Goal: Task Accomplishment & Management: Manage account settings

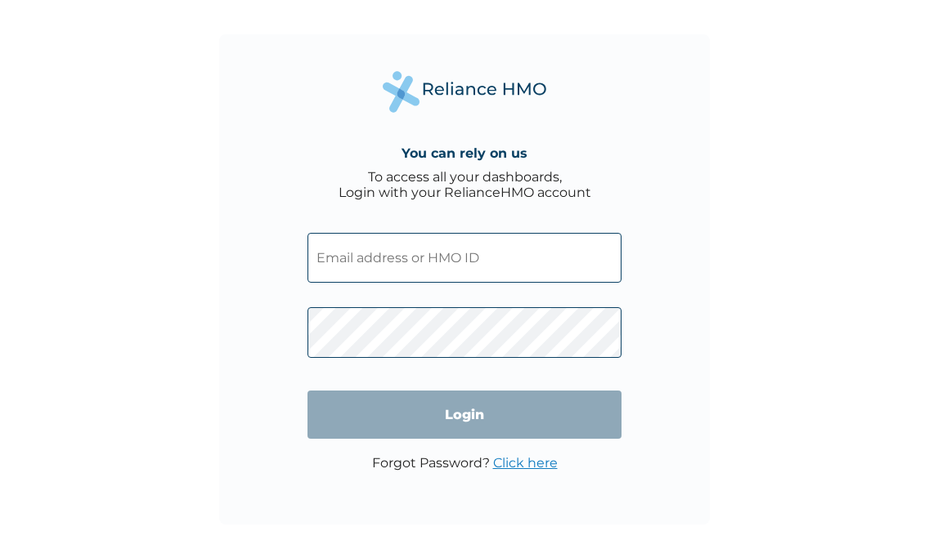
click at [545, 269] on input "text" at bounding box center [464, 258] width 314 height 50
type input "FCL/10040/A"
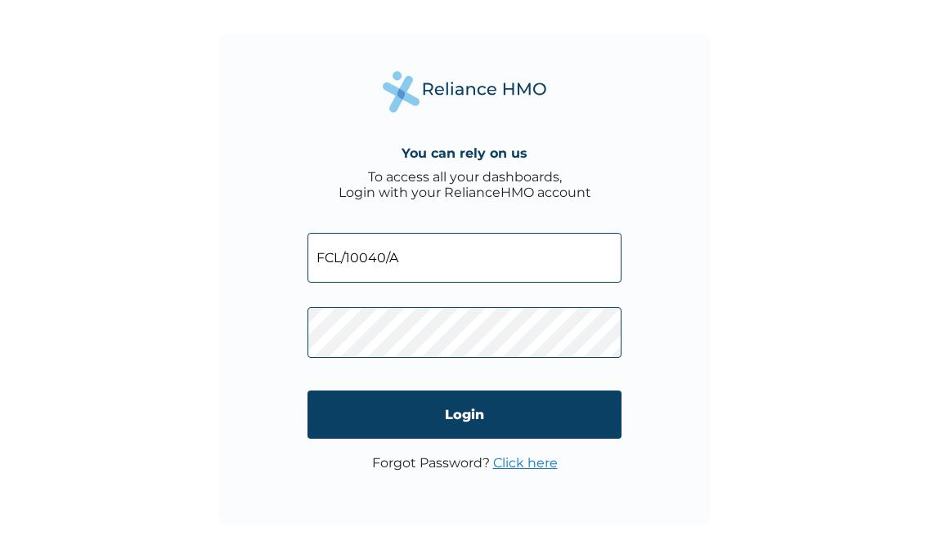
click input "Login" at bounding box center [464, 415] width 314 height 48
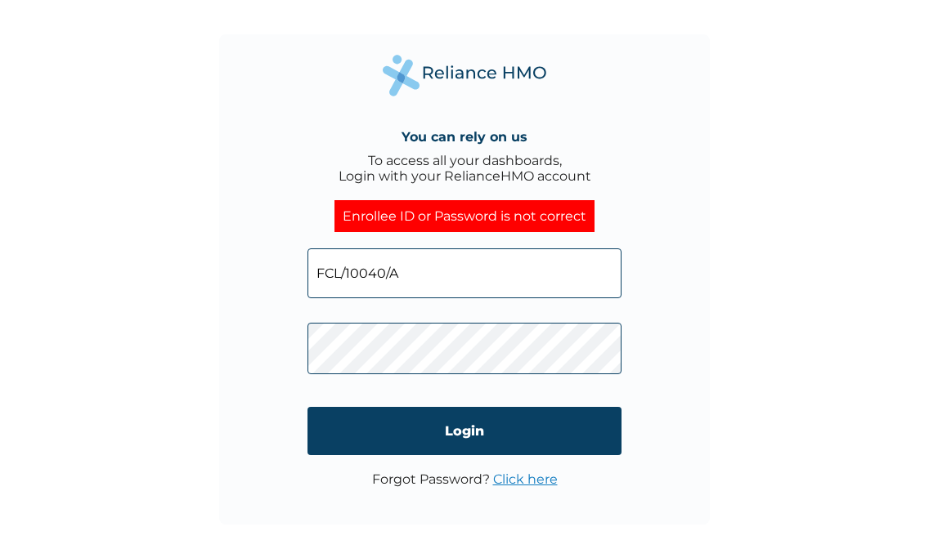
click at [540, 266] on input "FCL/10040/A" at bounding box center [464, 274] width 314 height 50
click at [507, 482] on link "Click here" at bounding box center [525, 480] width 65 height 16
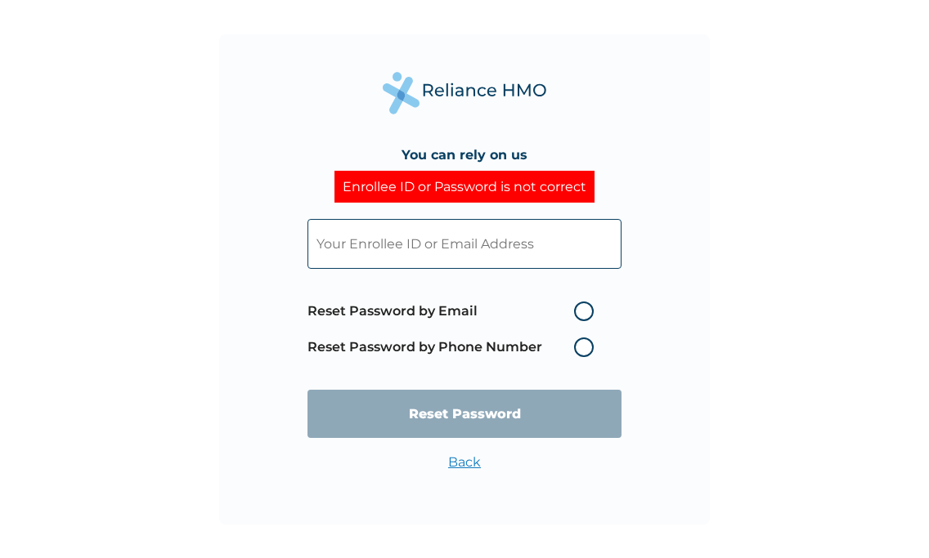
click at [455, 234] on input "text" at bounding box center [464, 244] width 314 height 50
type input "FCL/10040/A"
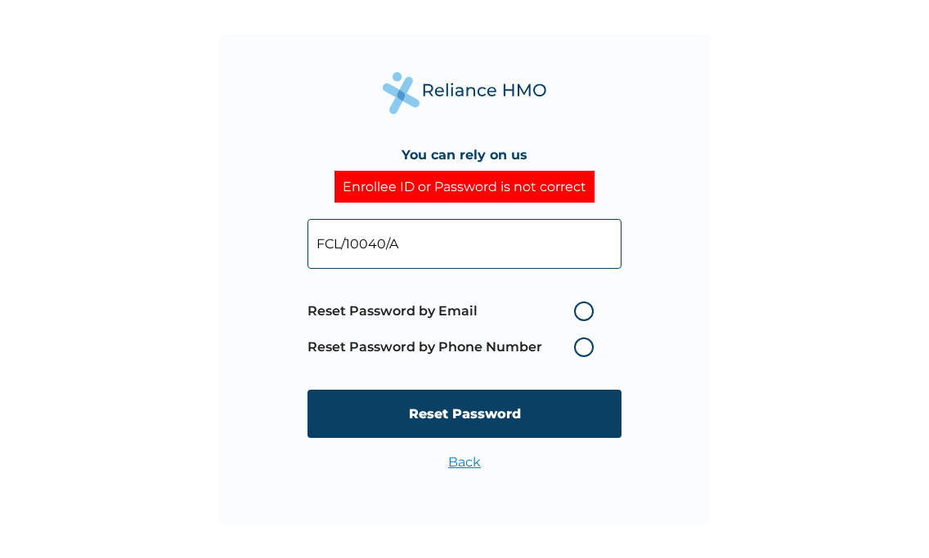
click at [518, 343] on label "Reset Password by Phone Number" at bounding box center [454, 348] width 294 height 20
click at [567, 353] on label "Reset Password by Phone Number" at bounding box center [454, 348] width 294 height 20
click at [584, 351] on label "Reset Password by Phone Number" at bounding box center [454, 348] width 294 height 20
click at [589, 347] on label "Reset Password by Phone Number" at bounding box center [454, 348] width 294 height 20
click at [584, 337] on span "Reset Password by Email Reset Password by Phone Number" at bounding box center [454, 330] width 294 height 72
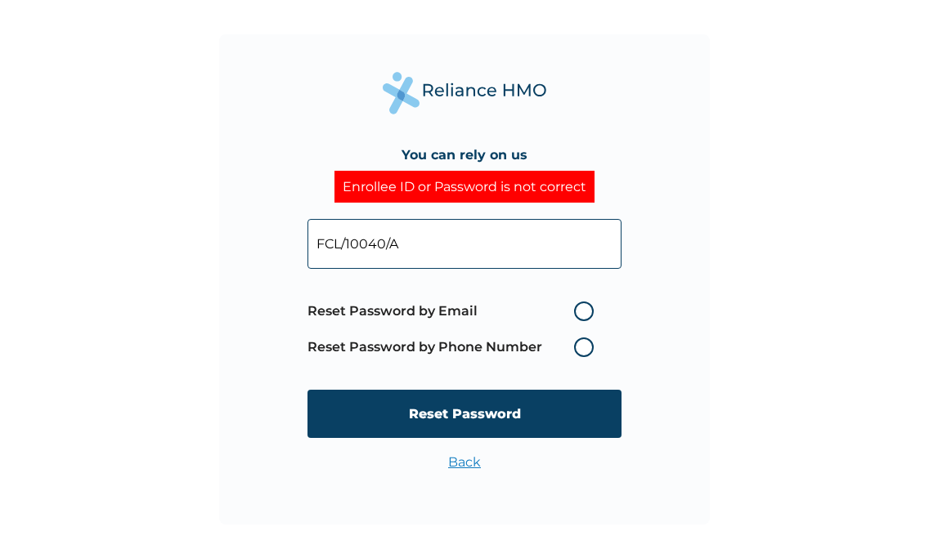
click at [584, 348] on label "Reset Password by Phone Number" at bounding box center [454, 348] width 294 height 20
click at [586, 322] on span "Reset Password by Email Reset Password by Phone Number" at bounding box center [454, 330] width 294 height 72
click at [585, 315] on label "Reset Password by Email" at bounding box center [454, 312] width 294 height 20
click at [577, 315] on input "Reset Password by Email" at bounding box center [564, 311] width 26 height 26
radio input "true"
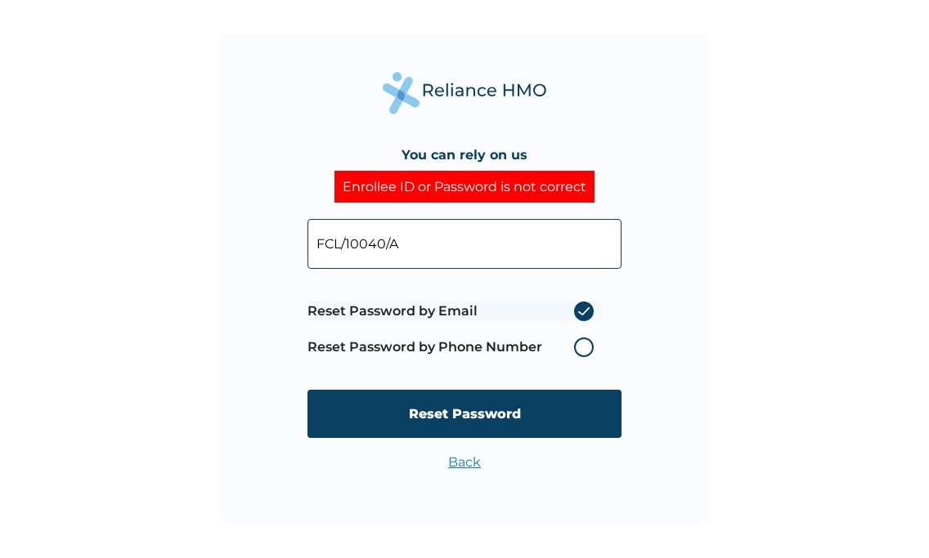
click at [585, 330] on span "Reset Password by Email Reset Password by Phone Number" at bounding box center [454, 330] width 294 height 72
click at [585, 344] on label "Reset Password by Phone Number" at bounding box center [454, 348] width 294 height 20
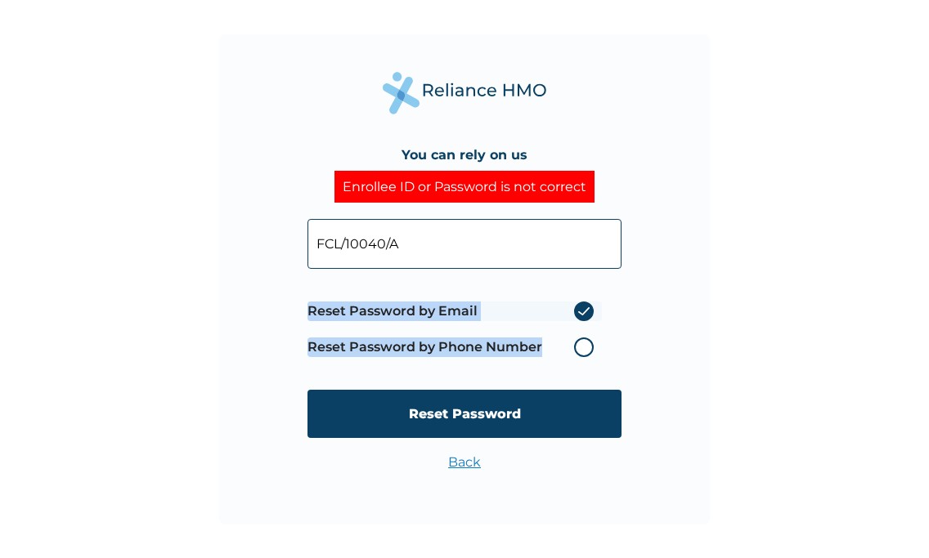
click at [585, 344] on label "Reset Password by Phone Number" at bounding box center [454, 348] width 294 height 20
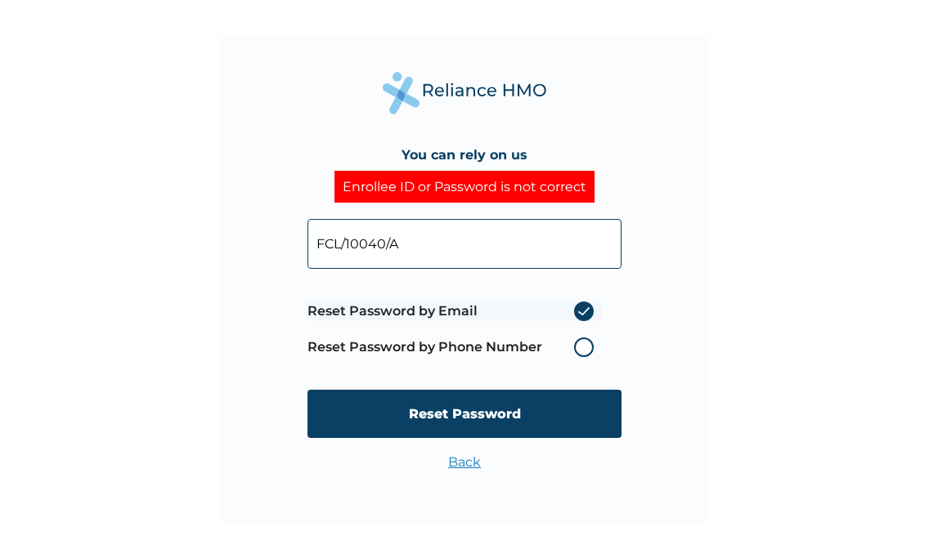
click at [586, 347] on label "Reset Password by Phone Number" at bounding box center [454, 348] width 294 height 20
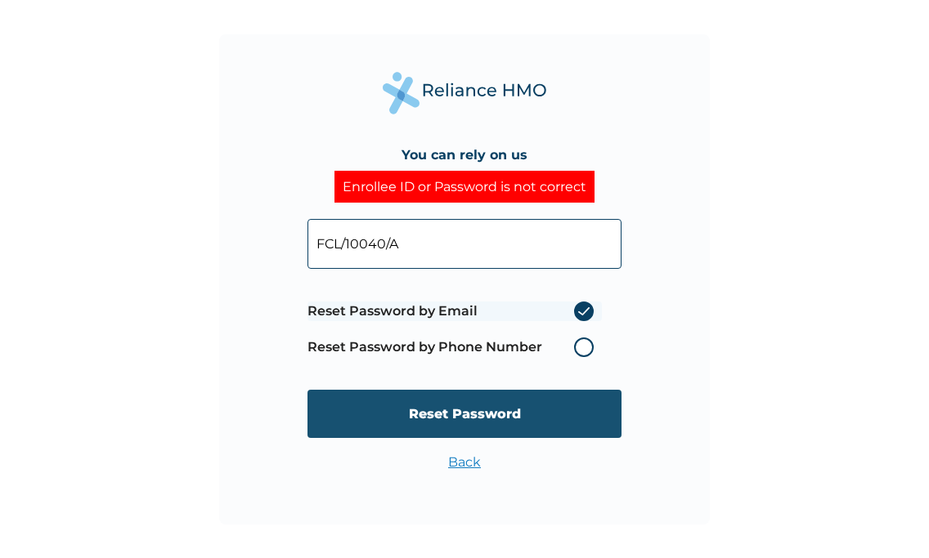
click at [527, 401] on input "Reset Password" at bounding box center [464, 414] width 314 height 48
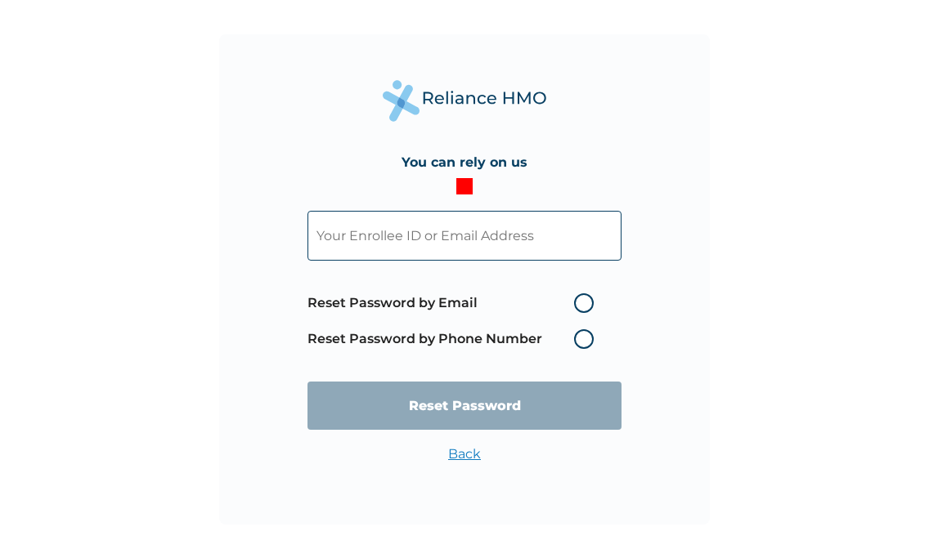
click at [507, 234] on input "text" at bounding box center [464, 236] width 314 height 50
click at [531, 227] on input "text" at bounding box center [464, 236] width 314 height 50
type input "FCL/10040/A"
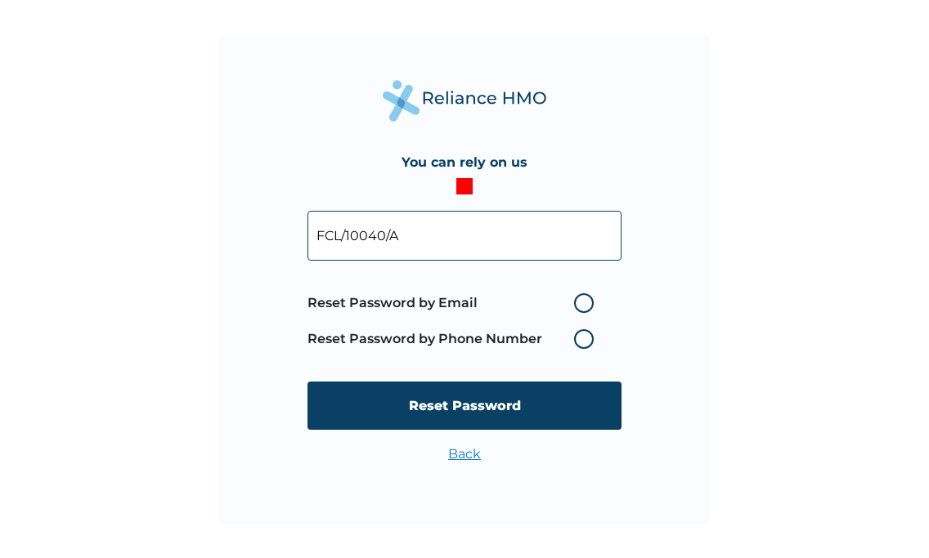
click at [582, 343] on label "Reset Password by Phone Number" at bounding box center [454, 339] width 294 height 20
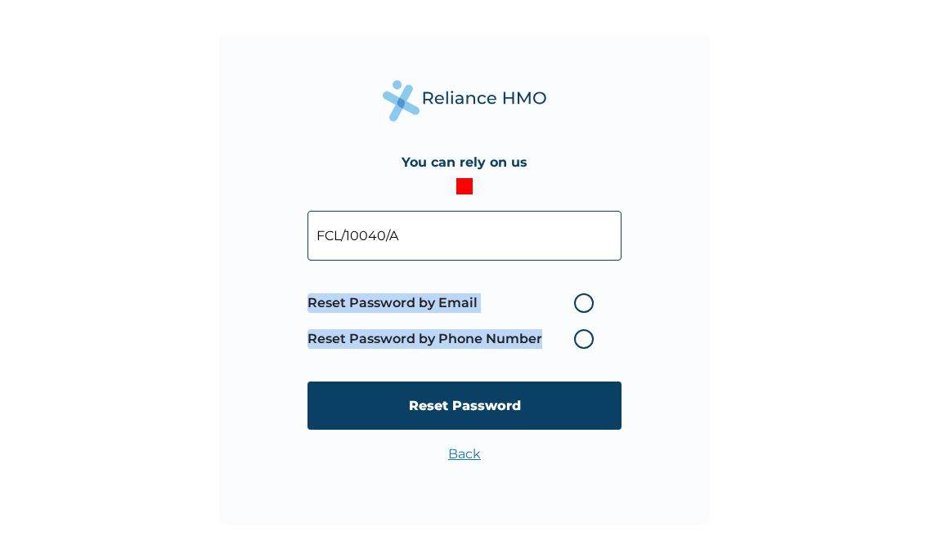
click at [582, 343] on label "Reset Password by Phone Number" at bounding box center [454, 339] width 294 height 20
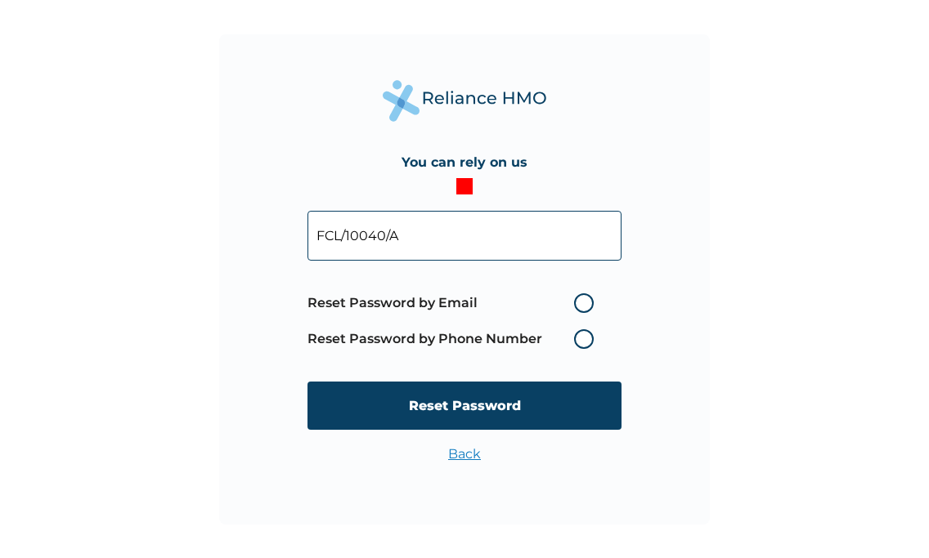
click at [597, 303] on label "Reset Password by Email" at bounding box center [454, 304] width 294 height 20
click at [577, 303] on input "Reset Password by Email" at bounding box center [564, 303] width 26 height 26
radio input "true"
click at [597, 303] on label "Reset Password by Email" at bounding box center [454, 304] width 294 height 20
click at [577, 303] on input "Reset Password by Email" at bounding box center [564, 303] width 26 height 26
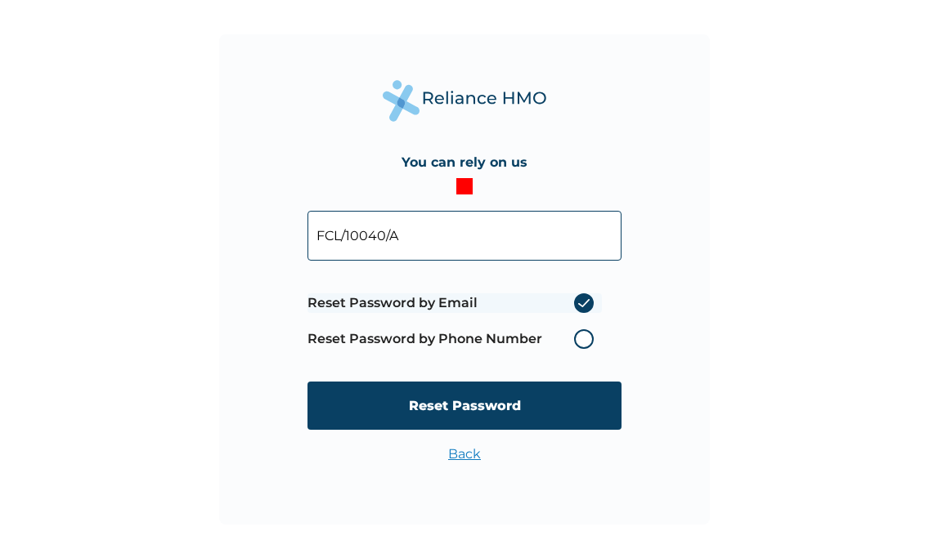
click at [555, 378] on form "FCL/10040/A Reset Password by Email Reset Password by Phone Number Reset Passwo…" at bounding box center [464, 321] width 314 height 252
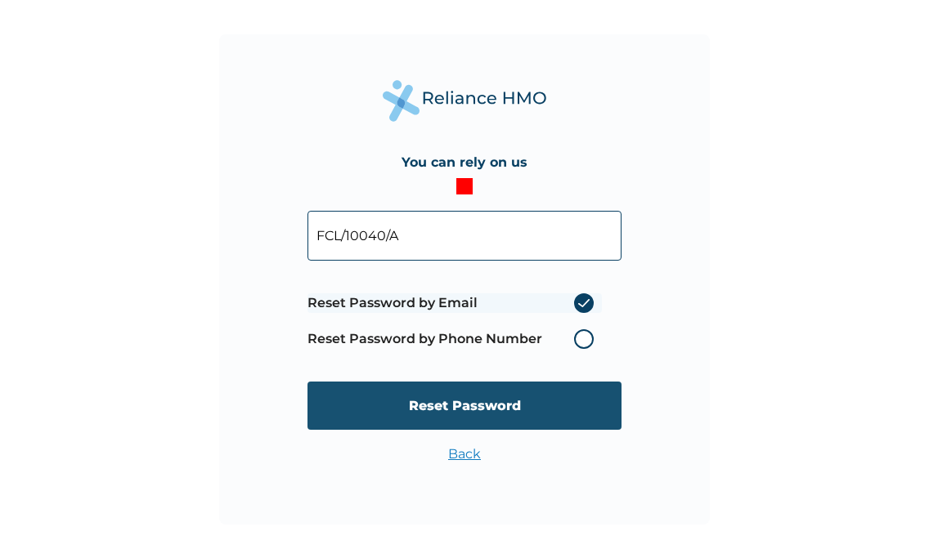
click at [538, 389] on input "Reset Password" at bounding box center [464, 406] width 314 height 48
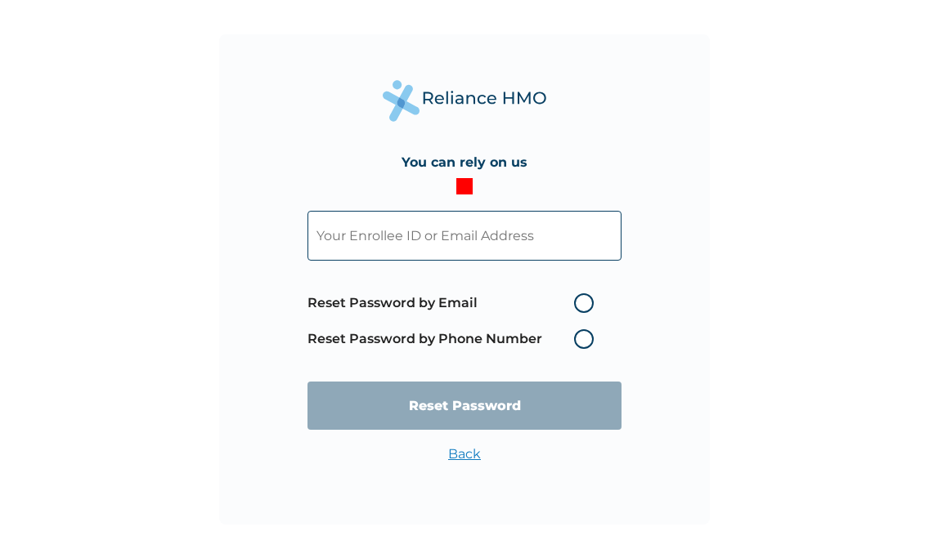
click at [576, 307] on label "Reset Password by Email" at bounding box center [454, 304] width 294 height 20
click at [576, 307] on input "Reset Password by Email" at bounding box center [564, 303] width 26 height 26
radio input "true"
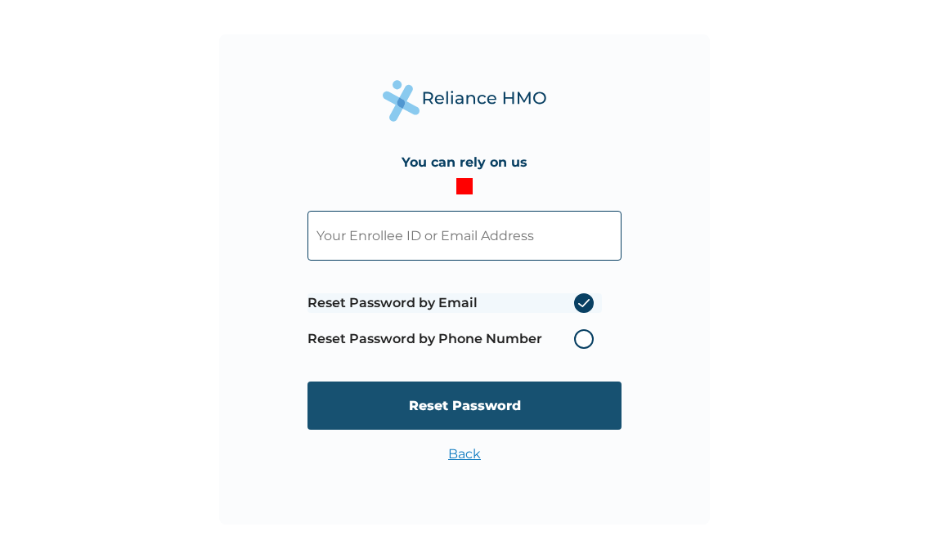
click at [518, 406] on input "Reset Password" at bounding box center [464, 406] width 314 height 48
click at [487, 406] on input "Reset Password" at bounding box center [464, 406] width 314 height 48
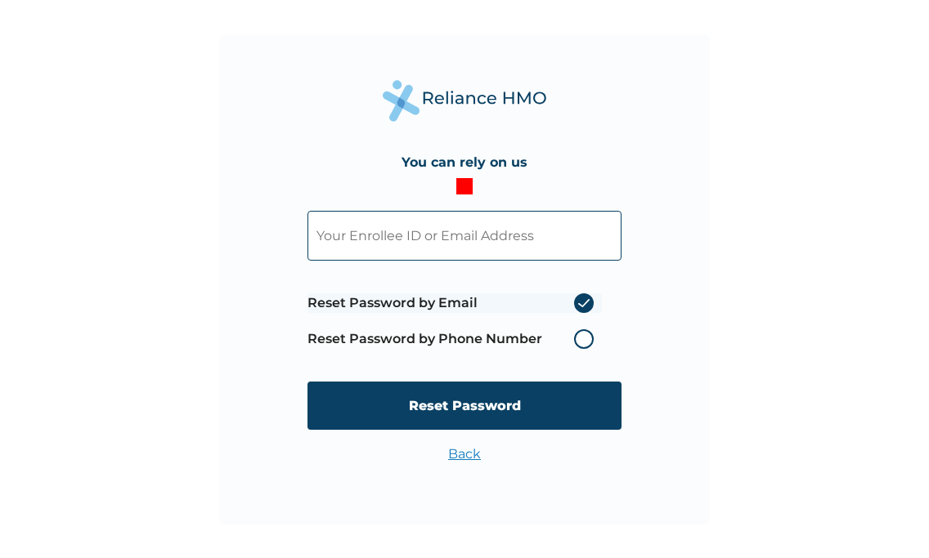
click at [476, 255] on input "text" at bounding box center [464, 236] width 314 height 50
type input "FCL/10040/A"
